Goal: Entertainment & Leisure: Consume media (video, audio)

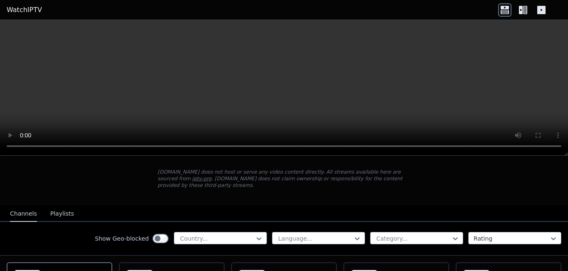
scroll to position [83, 0]
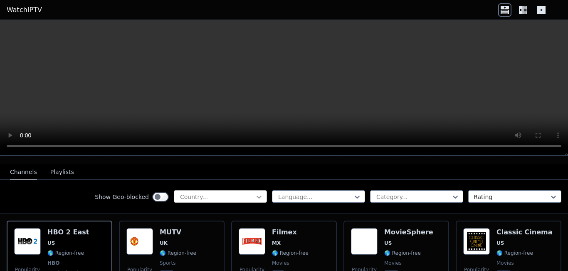
click at [255, 192] on icon at bounding box center [259, 196] width 8 height 8
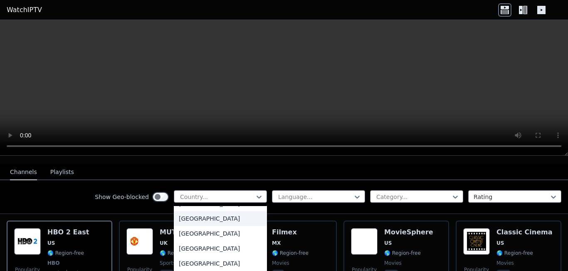
scroll to position [0, 0]
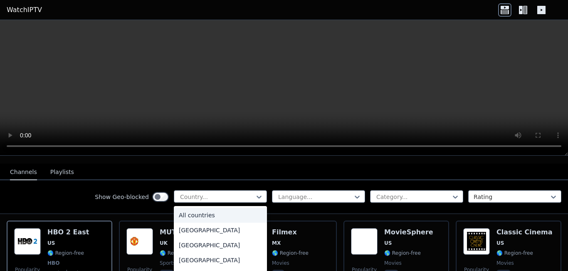
click at [221, 209] on div "All countries" at bounding box center [220, 214] width 93 height 15
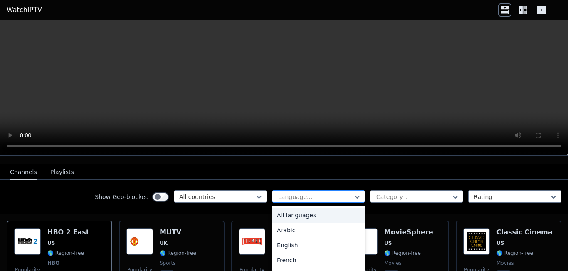
click at [300, 192] on div at bounding box center [315, 196] width 76 height 8
click at [304, 224] on div "Arabic" at bounding box center [318, 229] width 93 height 15
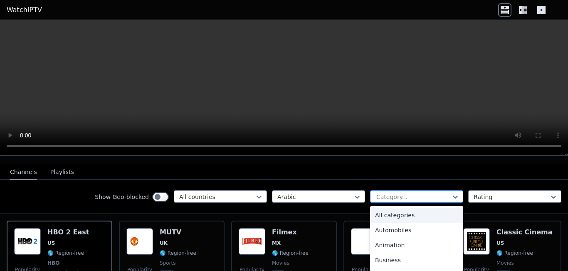
click at [394, 192] on div at bounding box center [413, 196] width 76 height 8
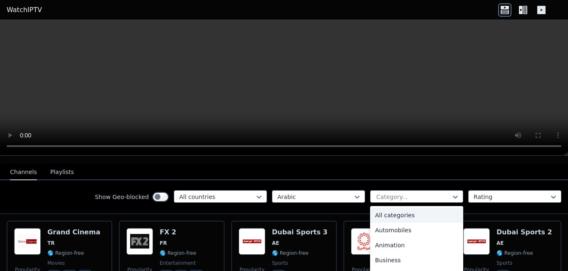
click at [394, 207] on div "All categories" at bounding box center [416, 214] width 93 height 15
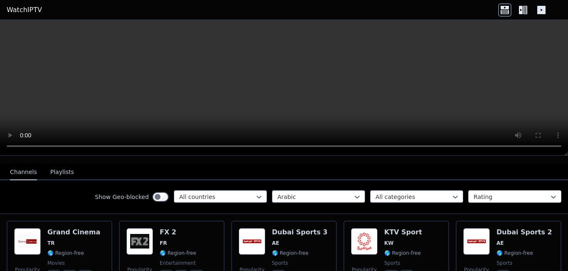
click at [475, 192] on div at bounding box center [511, 196] width 76 height 8
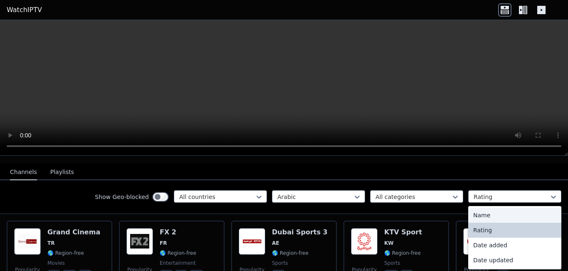
click at [475, 213] on div "Name" at bounding box center [514, 214] width 93 height 15
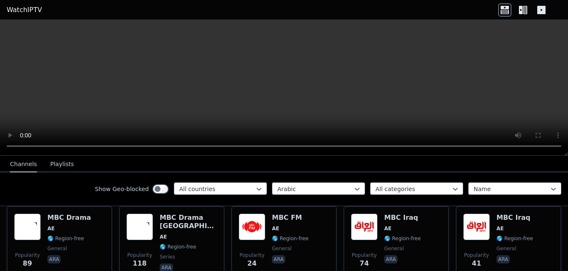
scroll to position [3445, 0]
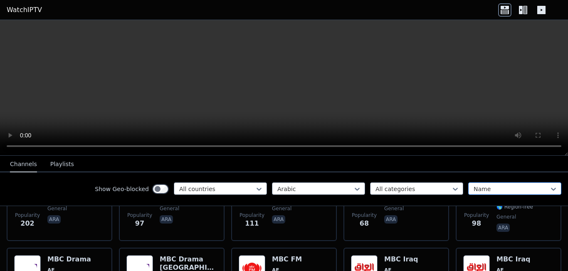
click at [516, 187] on div at bounding box center [511, 188] width 76 height 8
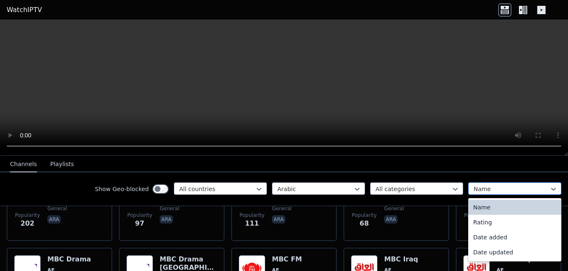
click at [516, 187] on div at bounding box center [511, 188] width 76 height 8
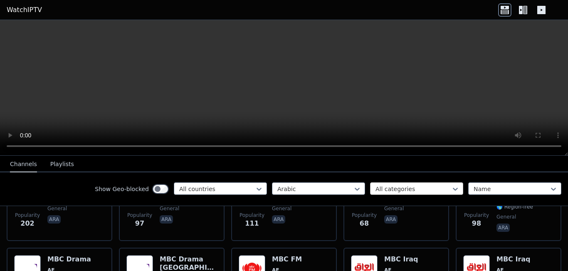
click at [433, 183] on div "All categories" at bounding box center [416, 188] width 93 height 12
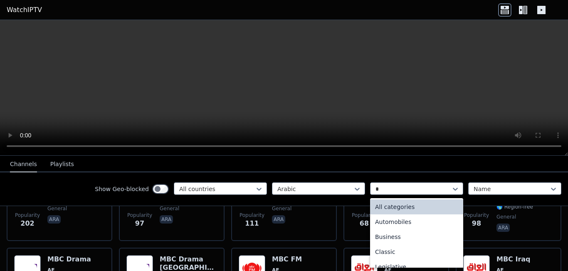
scroll to position [0, 0]
type input "**"
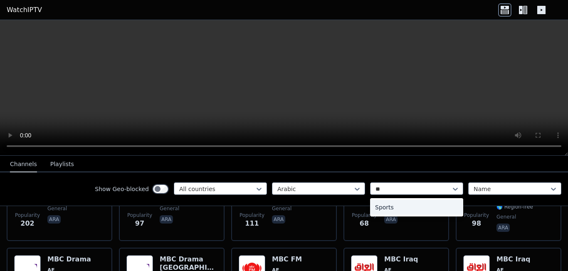
click at [390, 205] on div "Sports" at bounding box center [416, 206] width 93 height 15
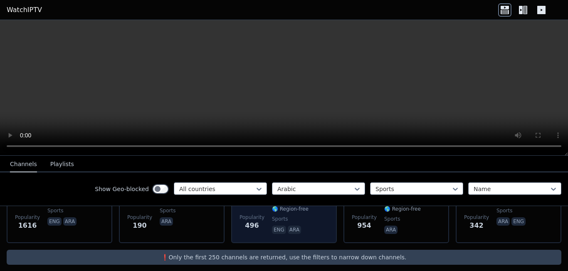
scroll to position [257, 0]
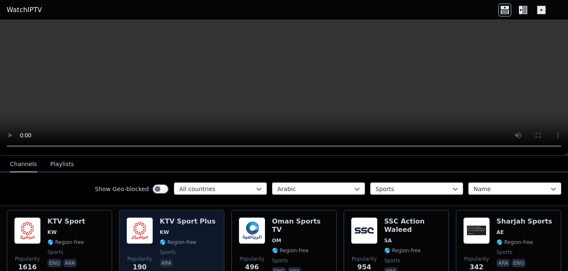
click at [193, 229] on span "KW" at bounding box center [188, 232] width 56 height 7
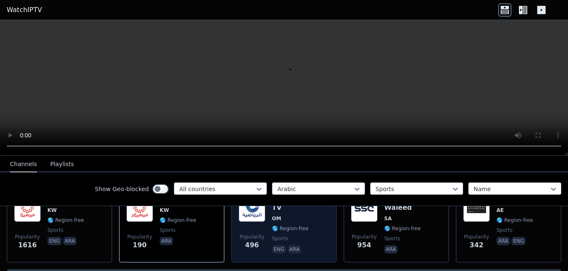
scroll to position [298, 0]
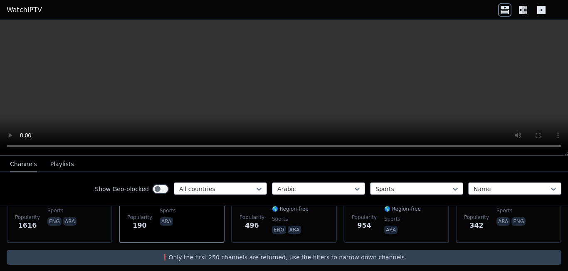
click at [521, 13] on icon at bounding box center [521, 10] width 4 height 8
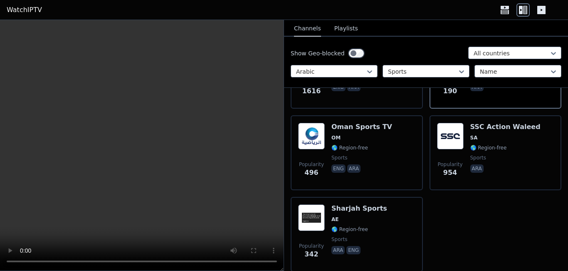
scroll to position [582, 0]
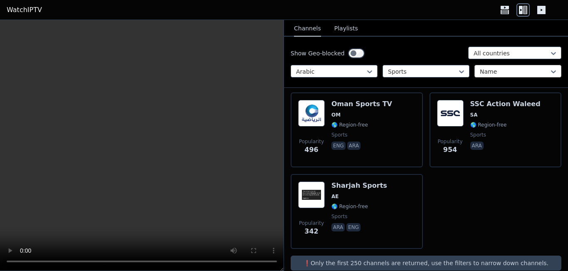
click at [493, 73] on div at bounding box center [514, 71] width 69 height 8
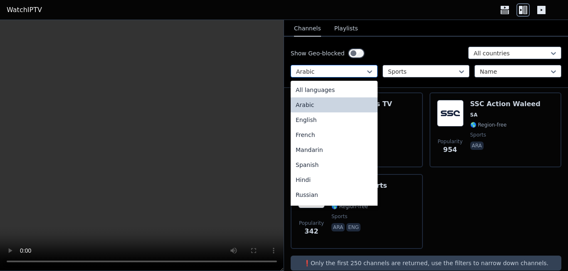
click at [332, 71] on div at bounding box center [330, 71] width 69 height 8
click at [332, 86] on div "All languages" at bounding box center [333, 89] width 87 height 15
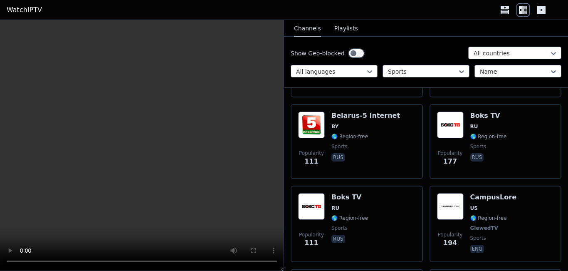
scroll to position [540, 0]
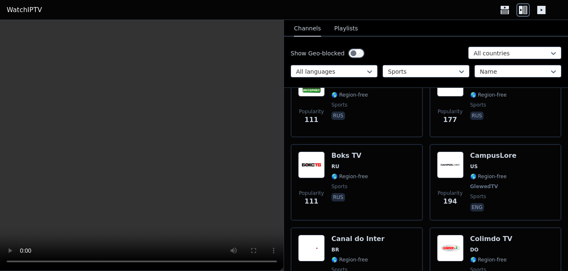
click at [415, 164] on div "Popularity 111 Boks TV RU 🌎 Region-free sports rus" at bounding box center [356, 182] width 132 height 76
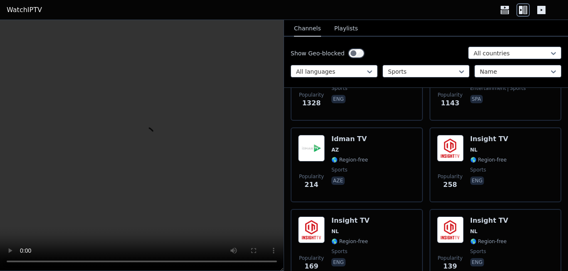
scroll to position [1494, 0]
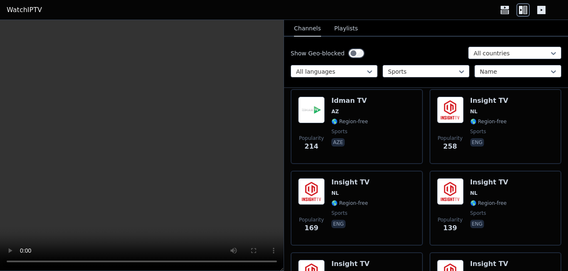
click at [415, 170] on div "Popularity 169 Insight TV NL 🌎 Region-free sports eng" at bounding box center [356, 207] width 132 height 75
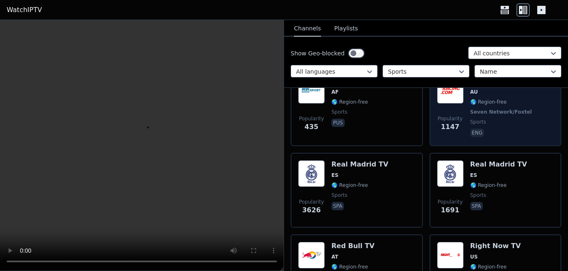
scroll to position [2990, 0]
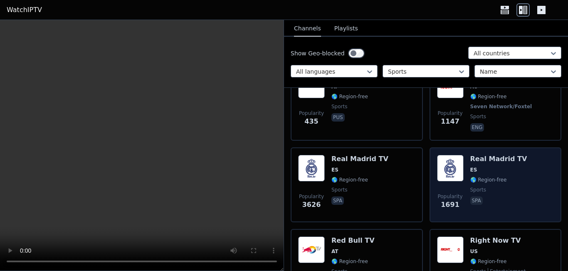
click at [443, 155] on img at bounding box center [450, 168] width 27 height 27
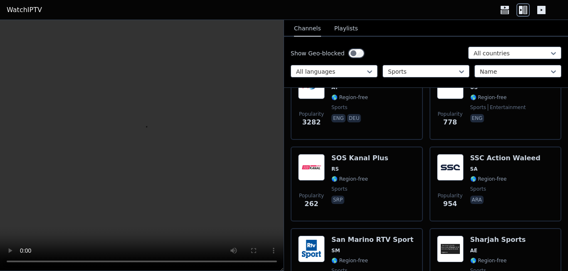
scroll to position [3198, 0]
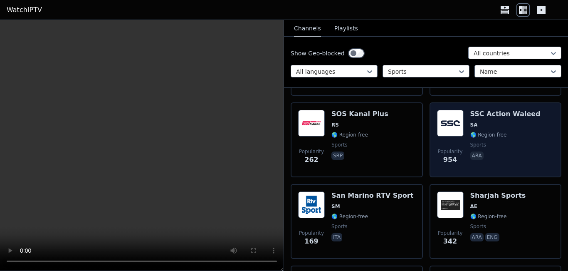
click at [459, 110] on img at bounding box center [450, 123] width 27 height 27
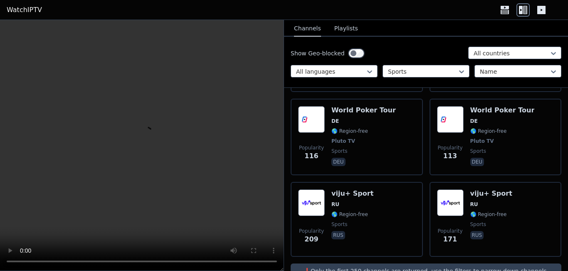
scroll to position [4517, 0]
